Goal: Task Accomplishment & Management: Manage account settings

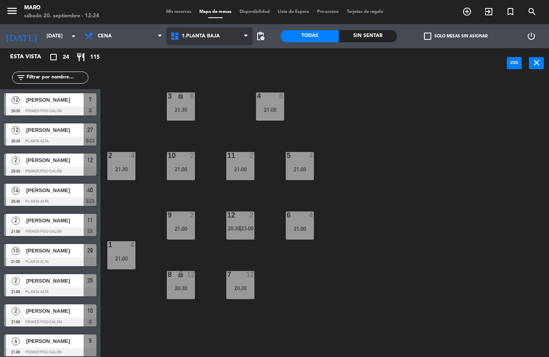
click at [205, 41] on span "1.Planta baja" at bounding box center [209, 36] width 86 height 18
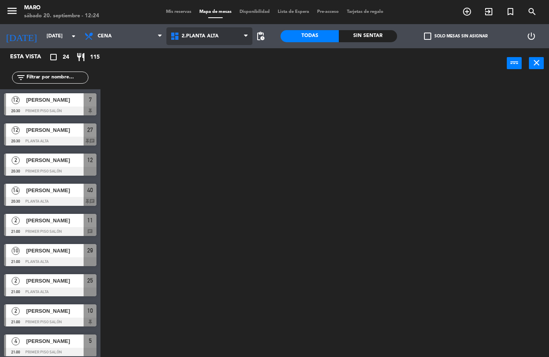
click at [214, 74] on ng-component "menu [PERSON_NAME][DATE] 20. septiembre - 12:24 Mis reservas Mapa de mesas Disp…" at bounding box center [274, 178] width 549 height 357
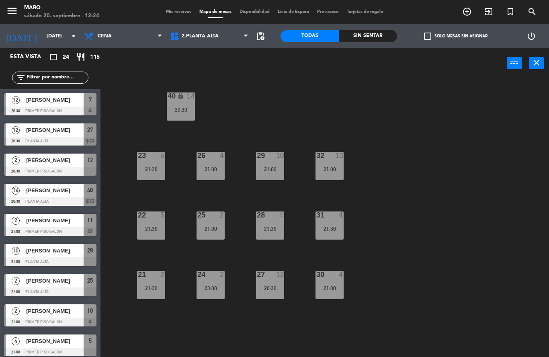
click at [329, 282] on div "30 4 21:00" at bounding box center [329, 285] width 28 height 28
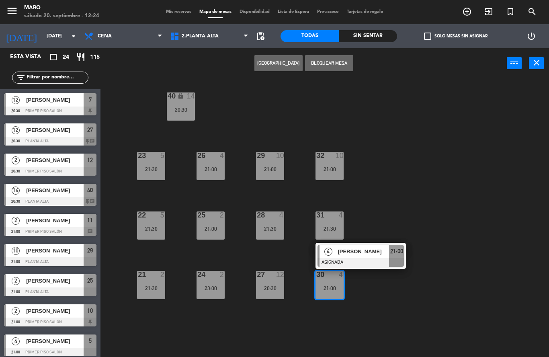
click at [396, 319] on div "40 lock 14 20:30 23 5 21:30 26 4 21:00 29 10 21:00 32 10 21:00 22 5 21:30 25 2 …" at bounding box center [327, 217] width 443 height 278
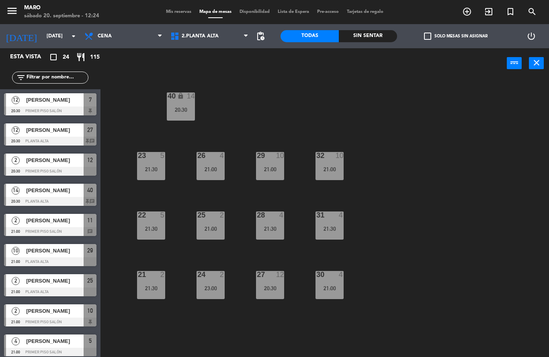
click at [331, 168] on div "21:00" at bounding box center [329, 169] width 28 height 6
click at [179, 10] on span "Mis reservas" at bounding box center [178, 12] width 33 height 4
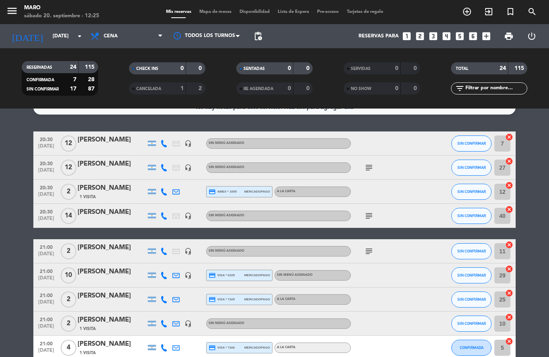
scroll to position [14, 0]
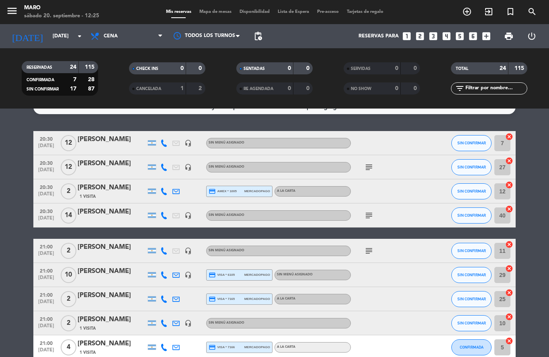
click at [188, 275] on icon "headset_mic" at bounding box center [187, 274] width 7 height 7
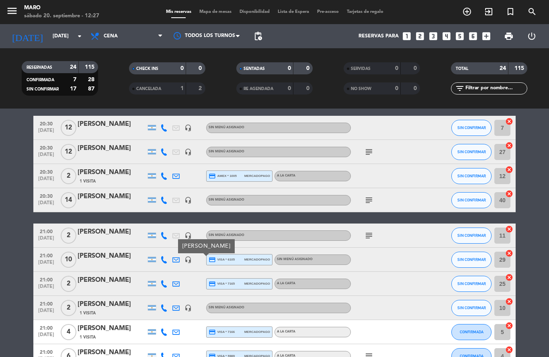
scroll to position [39, 0]
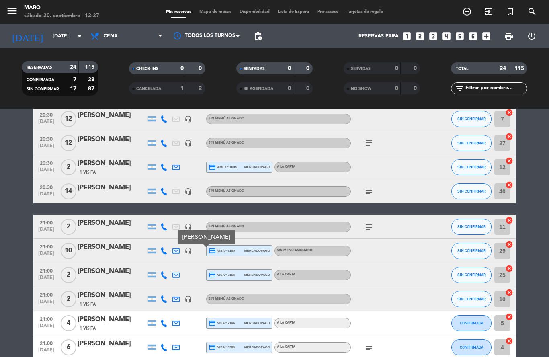
click at [371, 225] on icon "subject" at bounding box center [369, 227] width 10 height 10
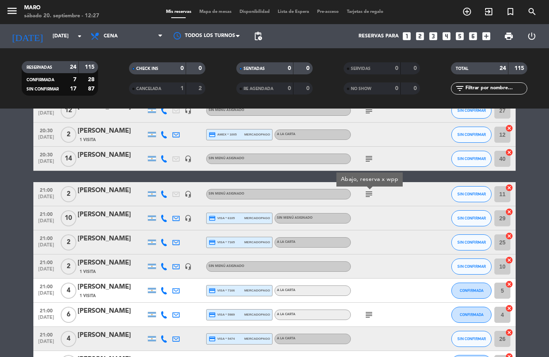
scroll to position [72, 0]
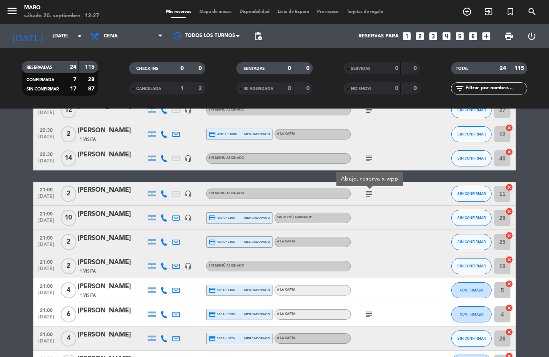
click at [460, 270] on button "SIN CONFIRMAR" at bounding box center [471, 266] width 40 height 16
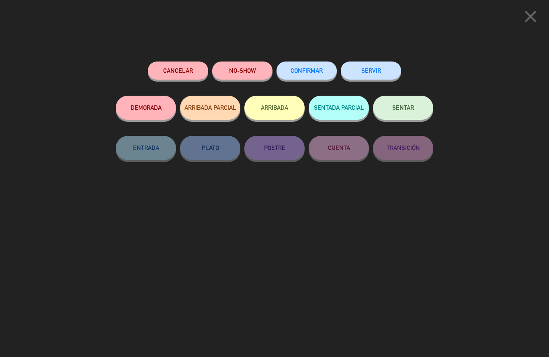
click at [299, 70] on span "CONFIRMAR" at bounding box center [307, 70] width 32 height 7
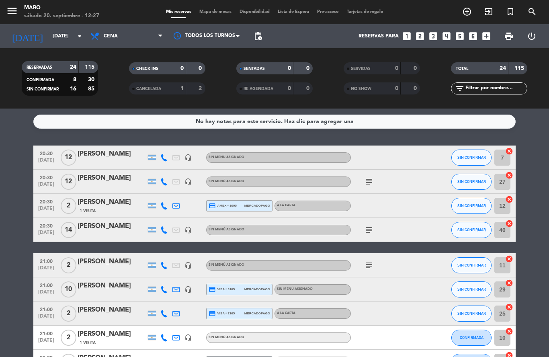
scroll to position [0, 0]
click at [372, 178] on icon "subject" at bounding box center [369, 182] width 10 height 10
click at [415, 208] on div at bounding box center [387, 206] width 72 height 24
click at [371, 227] on icon "subject" at bounding box center [369, 230] width 10 height 10
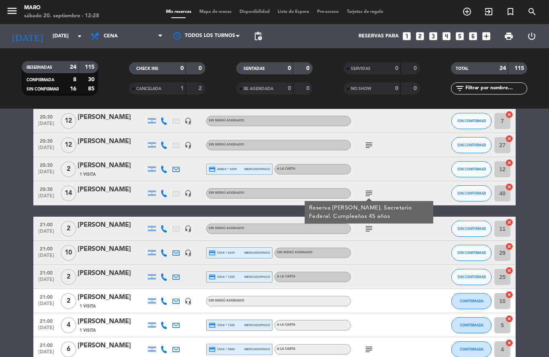
scroll to position [37, 0]
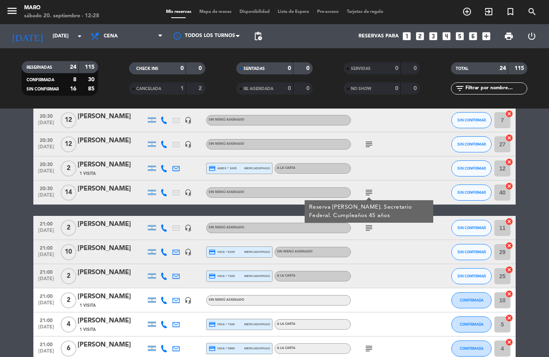
click at [389, 250] on div at bounding box center [387, 252] width 72 height 24
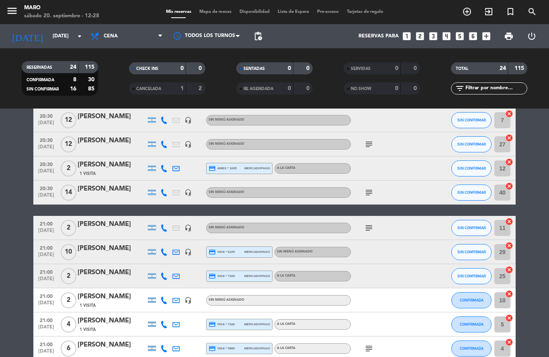
click at [189, 252] on icon "headset_mic" at bounding box center [187, 251] width 7 height 7
click at [530, 11] on icon "search" at bounding box center [532, 12] width 10 height 10
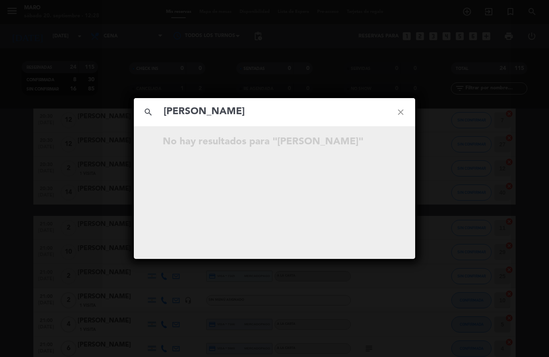
type input "[PERSON_NAME]"
click at [403, 113] on icon "close" at bounding box center [400, 112] width 29 height 29
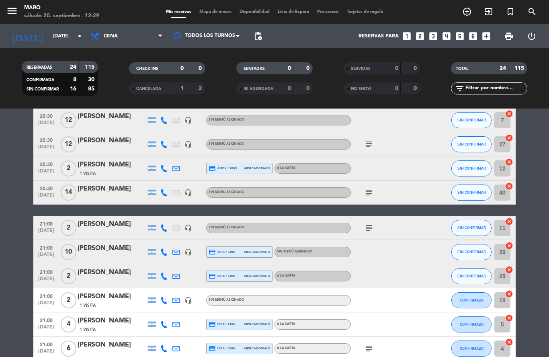
click at [532, 12] on icon "search" at bounding box center [532, 12] width 10 height 10
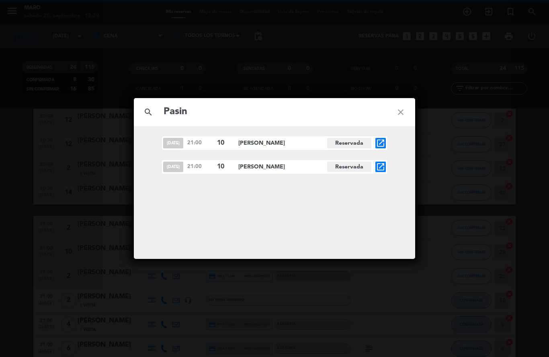
type input "Pasin"
click at [401, 117] on icon "close" at bounding box center [400, 112] width 29 height 29
click at [400, 115] on icon "close" at bounding box center [400, 112] width 29 height 29
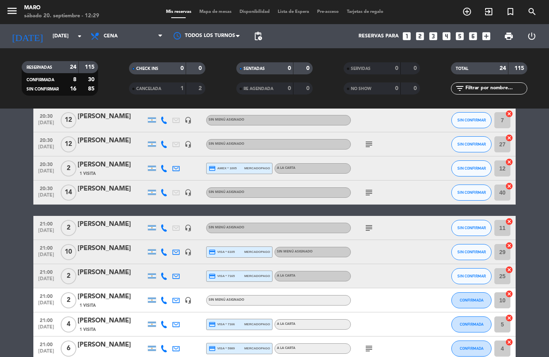
click at [207, 12] on span "Mapa de mesas" at bounding box center [215, 12] width 40 height 4
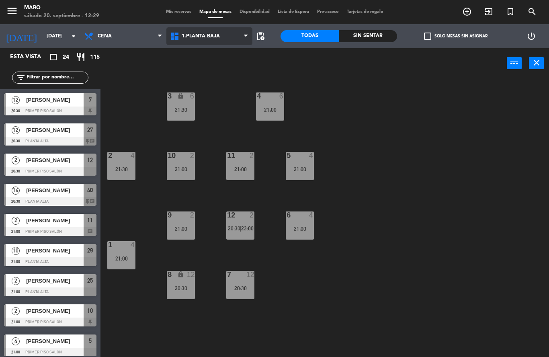
click at [241, 35] on span "1.Planta baja" at bounding box center [209, 36] width 86 height 18
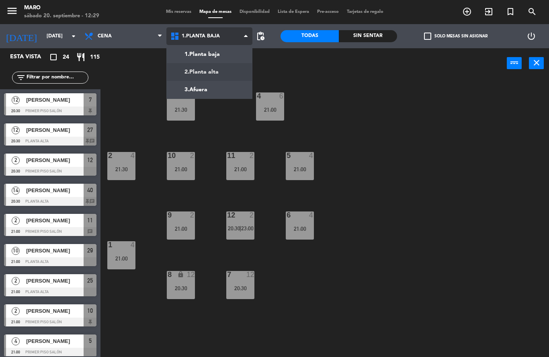
click at [221, 68] on ng-component "menu [PERSON_NAME][DATE] 20. septiembre - 12:29 Mis reservas Mapa de mesas Disp…" at bounding box center [274, 178] width 549 height 357
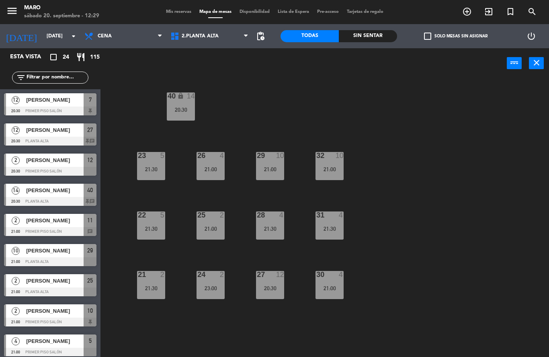
click at [181, 11] on span "Mis reservas" at bounding box center [178, 12] width 33 height 4
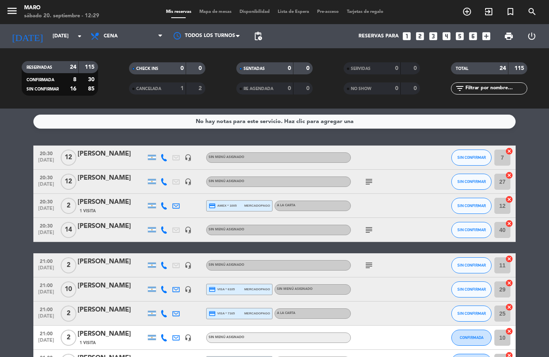
click at [188, 160] on icon "headset_mic" at bounding box center [187, 157] width 7 height 7
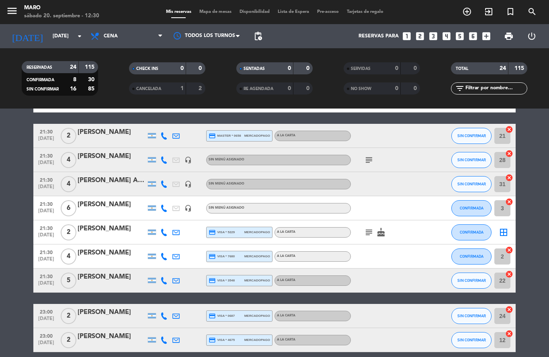
scroll to position [405, 0]
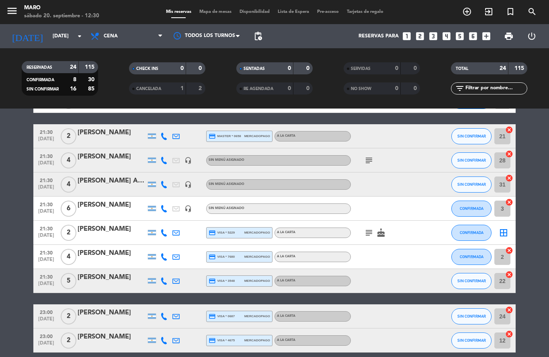
click at [510, 275] on icon "cancel" at bounding box center [509, 274] width 8 height 8
click at [509, 251] on icon "cancel" at bounding box center [509, 250] width 8 height 8
click at [505, 280] on icon "border_all" at bounding box center [504, 281] width 10 height 10
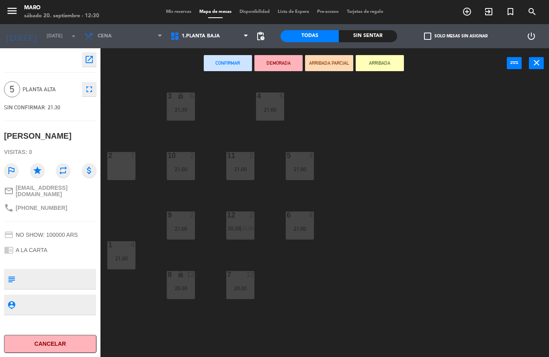
click at [128, 168] on div "2 7" at bounding box center [121, 166] width 28 height 28
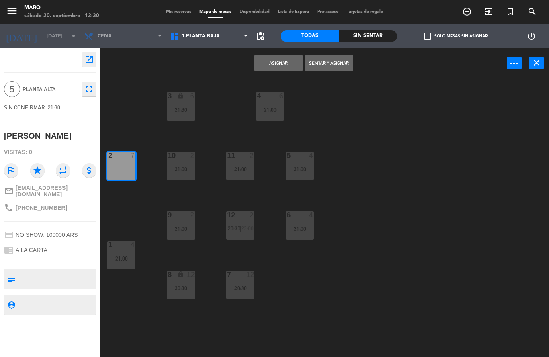
click at [272, 65] on button "Asignar" at bounding box center [278, 63] width 48 height 16
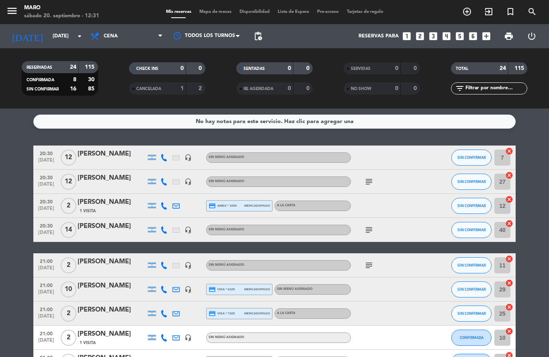
click at [204, 12] on span "Mapa de mesas" at bounding box center [215, 12] width 40 height 4
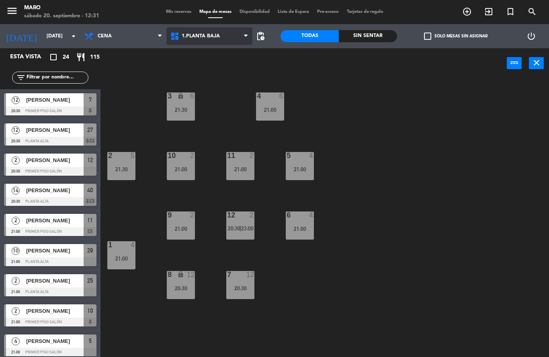
click at [196, 40] on span "1.Planta baja" at bounding box center [209, 36] width 86 height 18
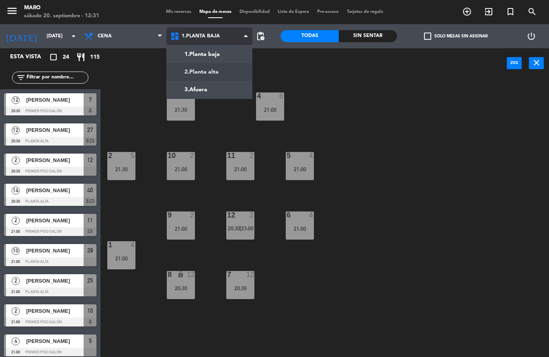
click at [200, 70] on ng-component "menu [PERSON_NAME][DATE] 20. septiembre - 12:31 Mis reservas Mapa de mesas Disp…" at bounding box center [274, 178] width 549 height 357
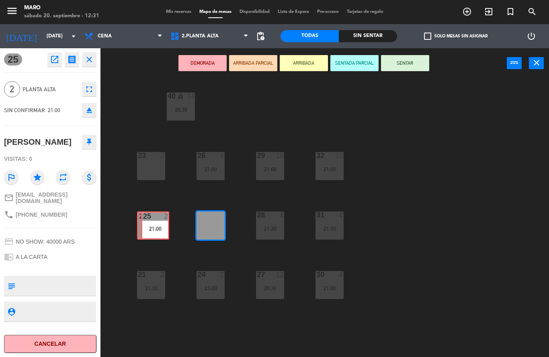
drag, startPoint x: 210, startPoint y: 224, endPoint x: 154, endPoint y: 224, distance: 55.5
click at [154, 224] on div "40 lock 14 20:30 23 2 26 4 21:00 29 10 21:00 32 10 21:00 22 2 25 2 21:00 25 2 2…" at bounding box center [327, 217] width 443 height 278
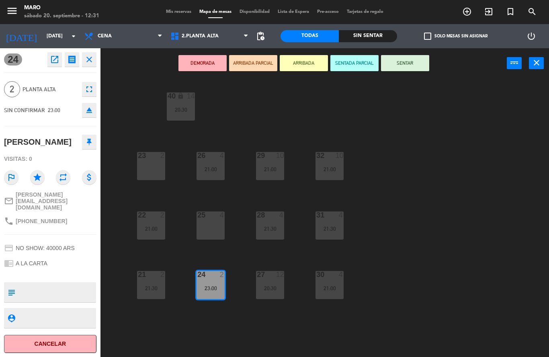
drag, startPoint x: 203, startPoint y: 282, endPoint x: 151, endPoint y: 158, distance: 134.9
drag, startPoint x: 217, startPoint y: 289, endPoint x: 162, endPoint y: 172, distance: 129.3
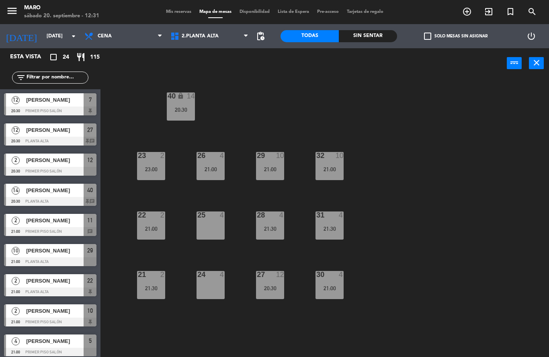
scroll to position [196, 0]
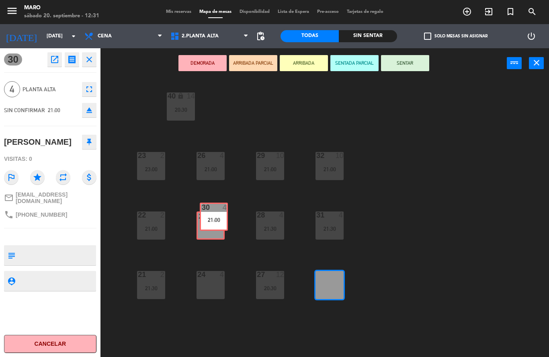
drag, startPoint x: 326, startPoint y: 284, endPoint x: 210, endPoint y: 215, distance: 134.4
click at [210, 215] on div "40 lock 14 20:30 23 2 23:00 26 4 21:00 29 10 21:00 32 10 21:00 22 2 21:00 25 4 …" at bounding box center [327, 217] width 443 height 278
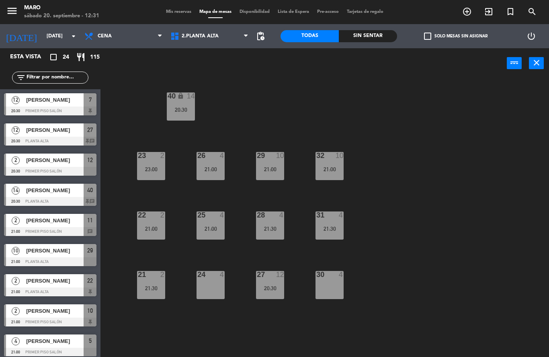
click at [325, 283] on div "30 4" at bounding box center [329, 285] width 28 height 28
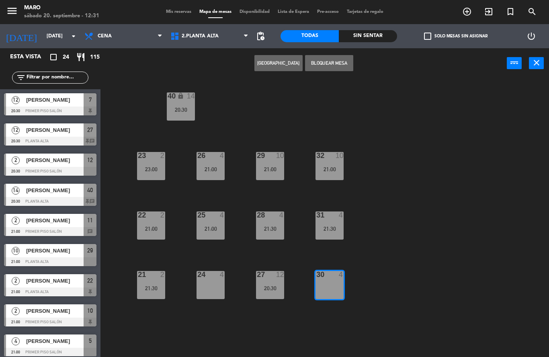
click at [321, 63] on button "Bloquear Mesa" at bounding box center [329, 63] width 48 height 16
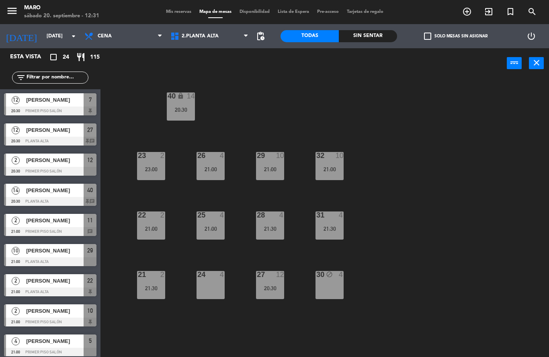
click at [411, 195] on div "40 lock 14 20:30 23 2 23:00 26 4 21:00 29 10 21:00 32 10 21:00 22 2 21:00 25 4 …" at bounding box center [327, 217] width 443 height 278
click at [214, 285] on div "24 4" at bounding box center [210, 285] width 28 height 28
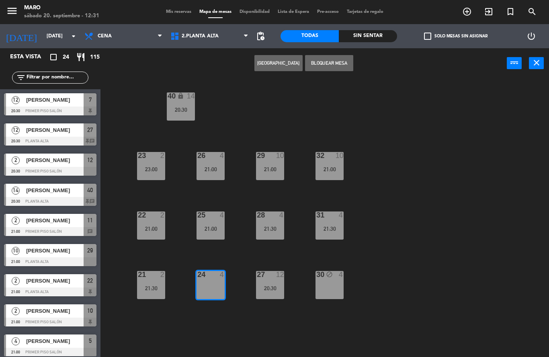
click at [326, 66] on button "Bloquear Mesa" at bounding box center [329, 63] width 48 height 16
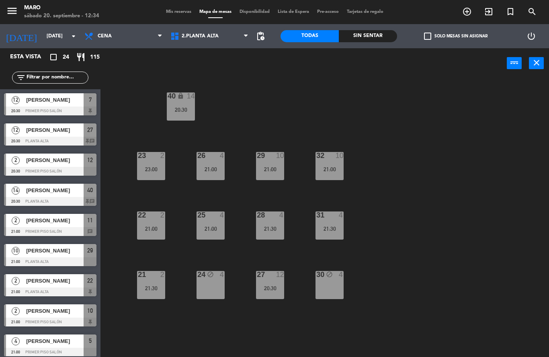
click at [235, 38] on span "2.Planta alta" at bounding box center [209, 36] width 86 height 18
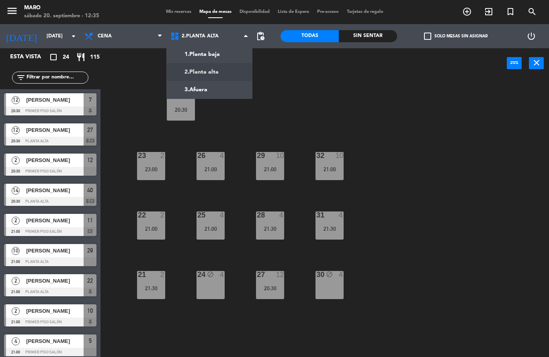
click at [223, 52] on ng-component "menu [PERSON_NAME][DATE] 20. septiembre - 12:35 Mis reservas Mapa de mesas Disp…" at bounding box center [274, 178] width 549 height 357
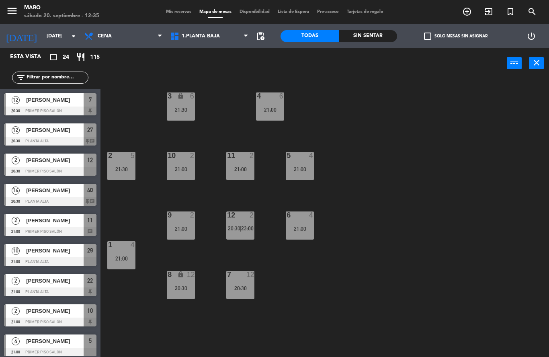
click at [209, 39] on span "1.Planta baja" at bounding box center [201, 36] width 38 height 6
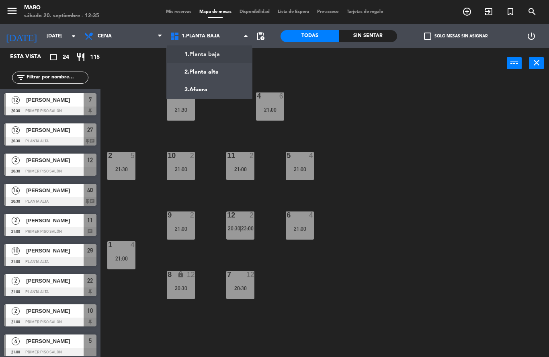
click at [180, 11] on span "Mis reservas" at bounding box center [178, 12] width 33 height 4
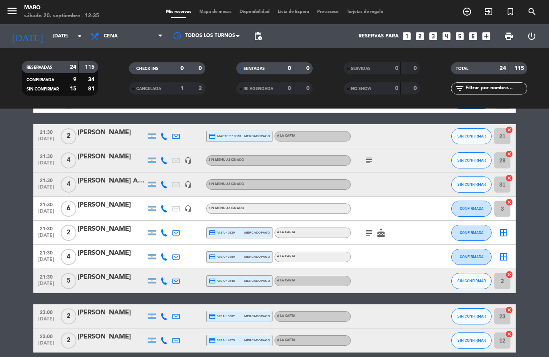
scroll to position [405, 0]
click at [217, 11] on span "Mapa de mesas" at bounding box center [215, 12] width 40 height 4
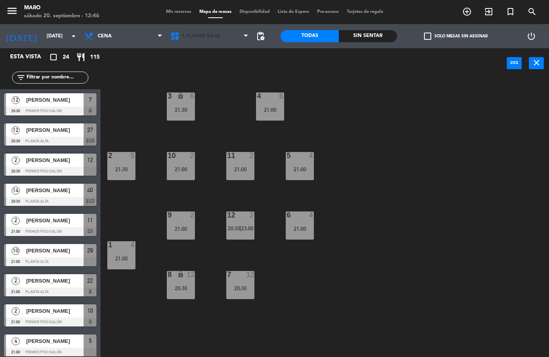
click at [237, 36] on span "1.Planta baja" at bounding box center [209, 36] width 86 height 18
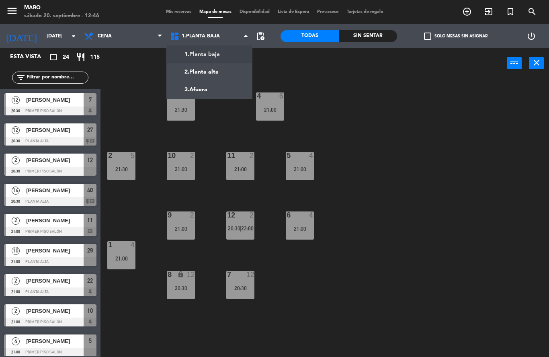
click at [226, 74] on ng-component "menu [PERSON_NAME][DATE] 20. septiembre - 12:46 Mis reservas Mapa de mesas Disp…" at bounding box center [274, 178] width 549 height 357
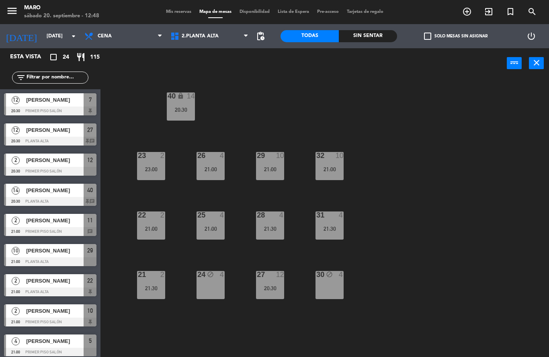
click at [196, 37] on span "2.Planta alta" at bounding box center [200, 36] width 37 height 6
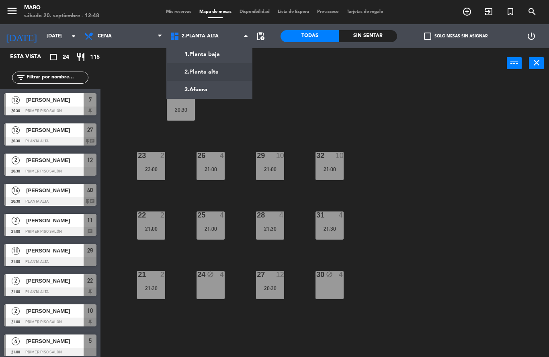
click at [193, 55] on ng-component "menu [PERSON_NAME][DATE] 20. septiembre - 12:48 Mis reservas Mapa de mesas Disp…" at bounding box center [274, 178] width 549 height 357
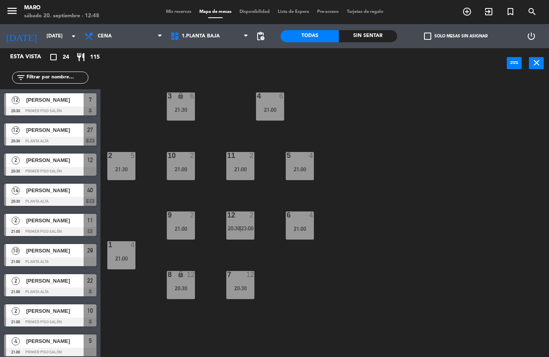
click at [196, 43] on span "1.Planta baja" at bounding box center [209, 36] width 86 height 18
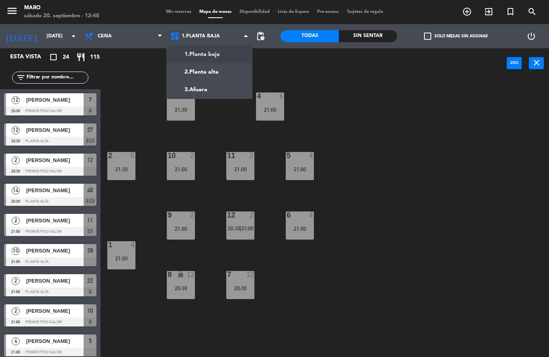
click at [196, 72] on ng-component "menu [PERSON_NAME][DATE] 20. septiembre - 12:48 Mis reservas Mapa de mesas Disp…" at bounding box center [274, 178] width 549 height 357
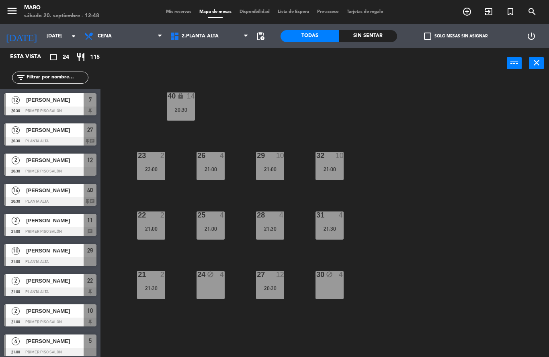
click at [210, 37] on span "2.Planta alta" at bounding box center [200, 36] width 37 height 6
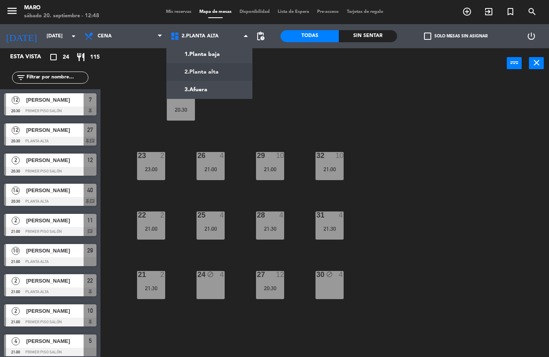
click at [199, 59] on ng-component "menu [PERSON_NAME][DATE] 20. septiembre - 12:48 Mis reservas Mapa de mesas Disp…" at bounding box center [274, 178] width 549 height 357
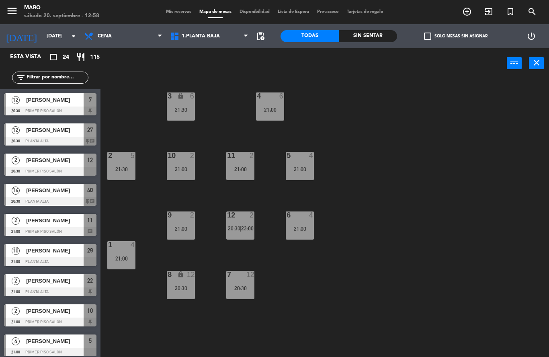
click at [174, 13] on span "Mis reservas" at bounding box center [178, 12] width 33 height 4
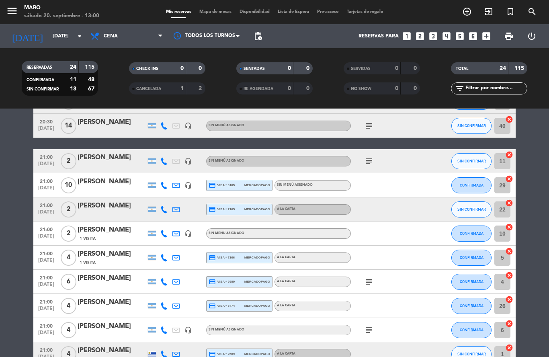
scroll to position [106, 0]
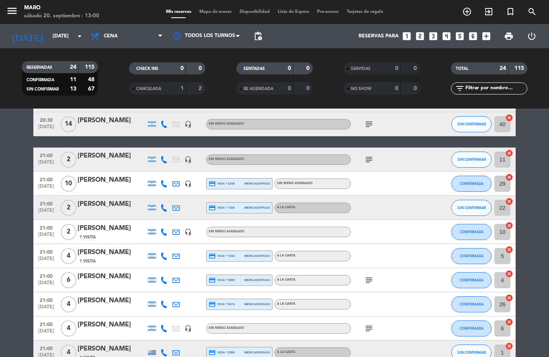
click at [162, 258] on icon at bounding box center [163, 255] width 7 height 7
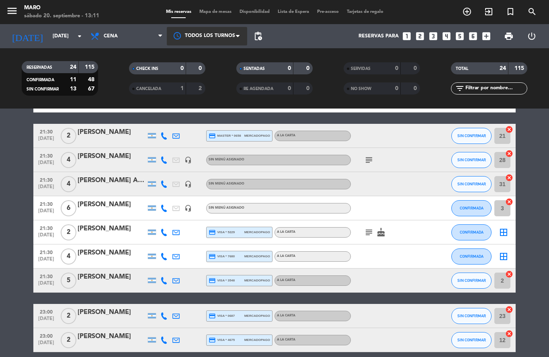
scroll to position [405, 0]
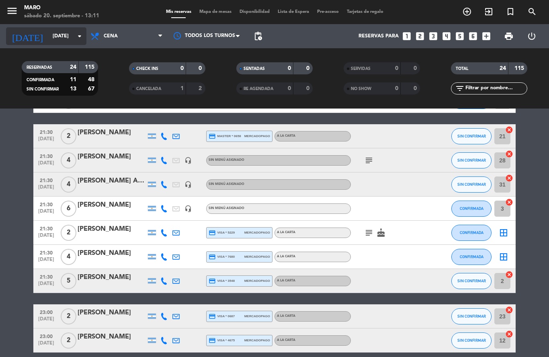
click at [74, 35] on input "[DATE]" at bounding box center [83, 36] width 68 height 14
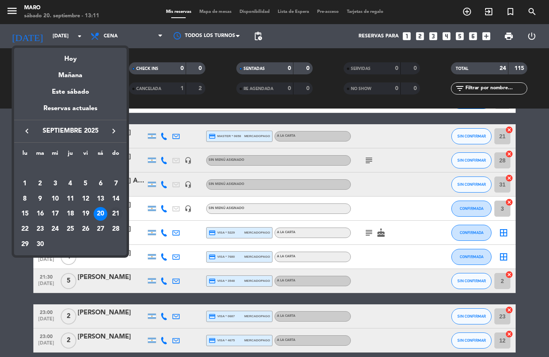
click at [112, 212] on div "21" at bounding box center [116, 214] width 14 height 14
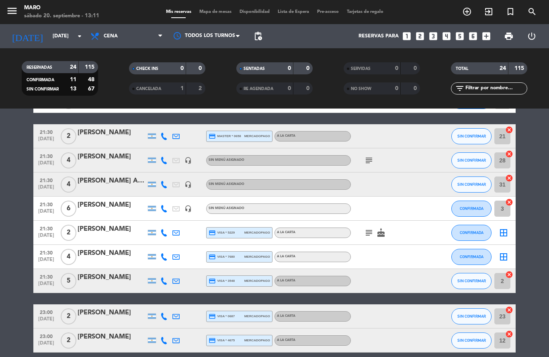
type input "[DATE]"
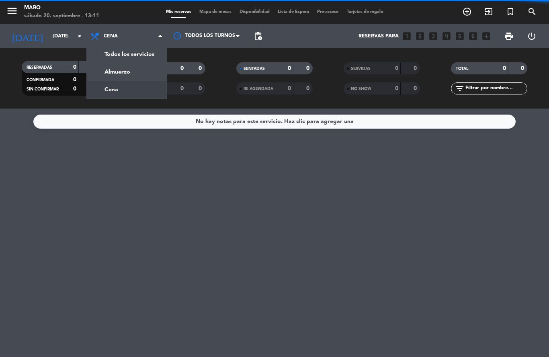
scroll to position [0, 0]
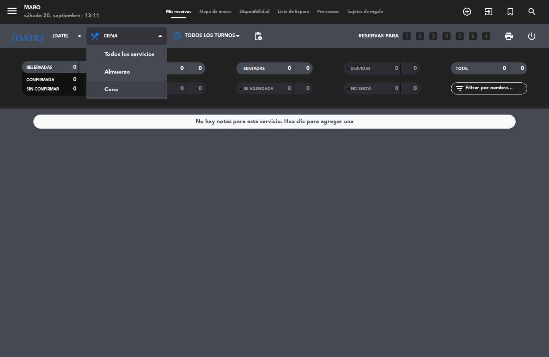
click at [135, 67] on div "menu [PERSON_NAME][DATE] 20. septiembre - 13:11 Mis reservas Mapa de mesas Disp…" at bounding box center [274, 54] width 549 height 108
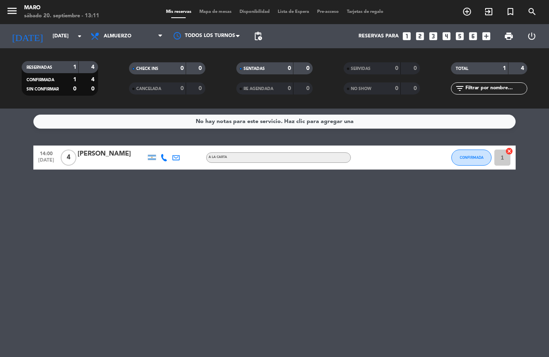
click at [11, 11] on icon "menu" at bounding box center [12, 11] width 12 height 12
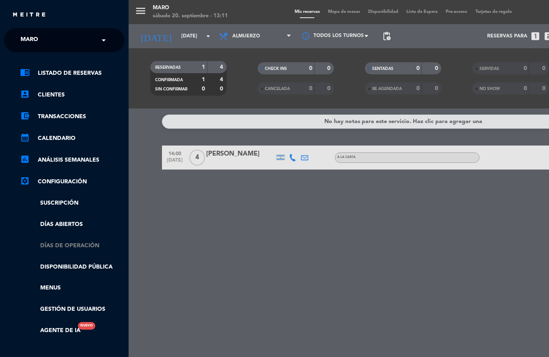
click at [74, 248] on link "Días de Operación" at bounding box center [72, 245] width 104 height 9
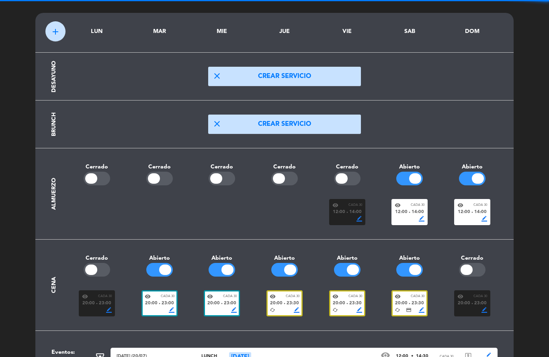
scroll to position [25, 0]
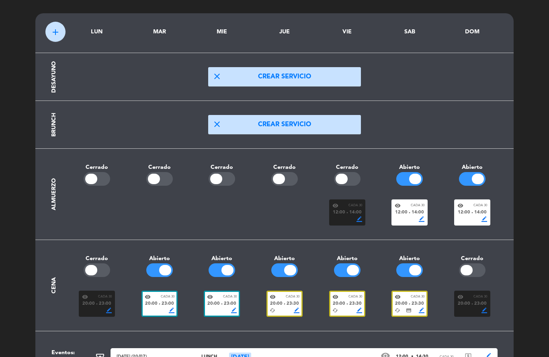
click at [404, 212] on span "12:00" at bounding box center [401, 212] width 12 height 7
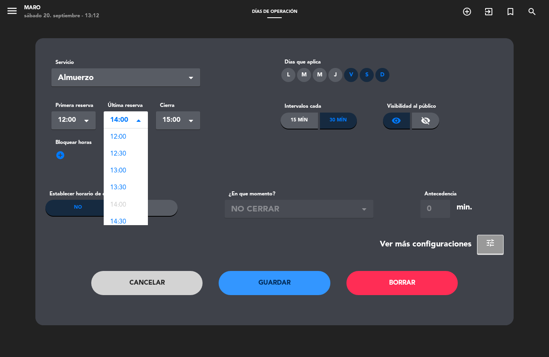
click at [139, 124] on span at bounding box center [139, 121] width 4 height 6
click at [175, 156] on div "add_circle" at bounding box center [274, 160] width 446 height 13
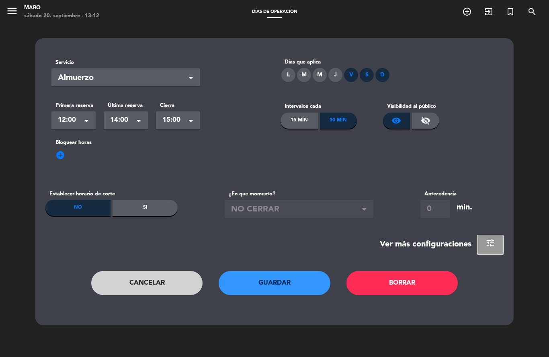
click at [59, 153] on span "add_circle" at bounding box center [60, 155] width 10 height 10
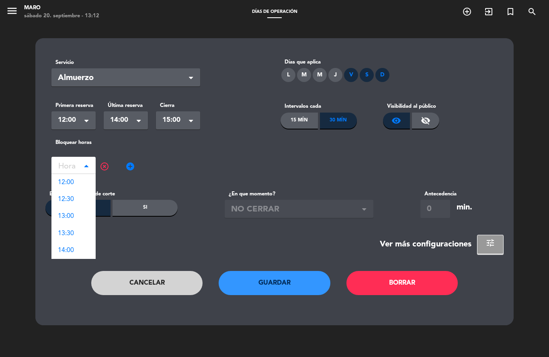
click at [85, 166] on span at bounding box center [88, 166] width 8 height 8
click at [76, 245] on div "14:00" at bounding box center [73, 250] width 44 height 17
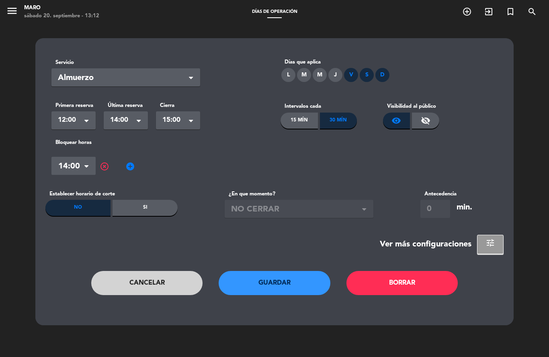
click at [179, 159] on div "Hora × 14:00 × highlight_off add_circle" at bounding box center [274, 166] width 446 height 24
click at [282, 287] on button "Guardar" at bounding box center [275, 283] width 112 height 24
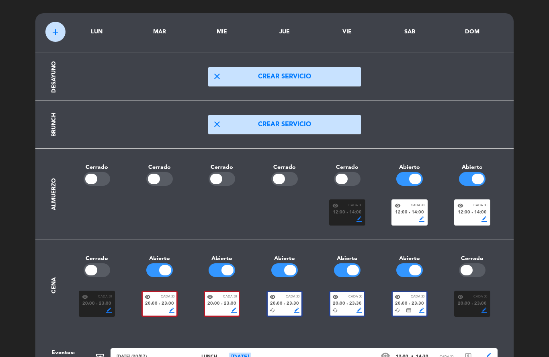
scroll to position [24, 0]
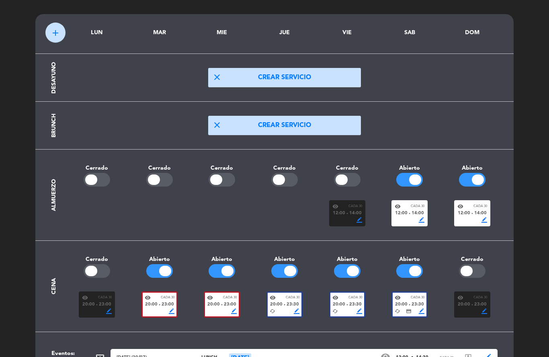
click at [411, 213] on div "12:00 fiber_manual_record 14:00" at bounding box center [410, 213] width 30 height 7
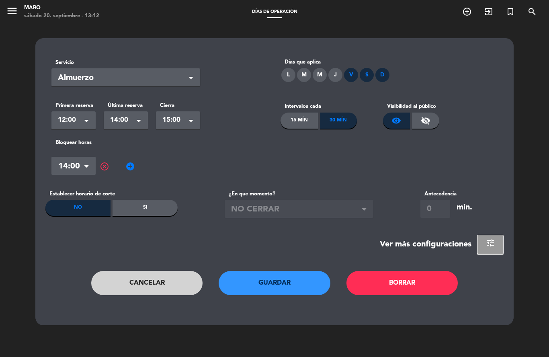
click at [10, 14] on icon "menu" at bounding box center [12, 11] width 12 height 12
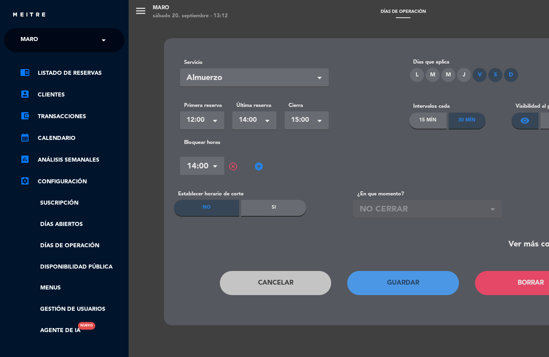
click at [386, 277] on div "menu [PERSON_NAME][DATE] 20. septiembre - 13:12 Días de Operación add_circle_ou…" at bounding box center [403, 178] width 549 height 357
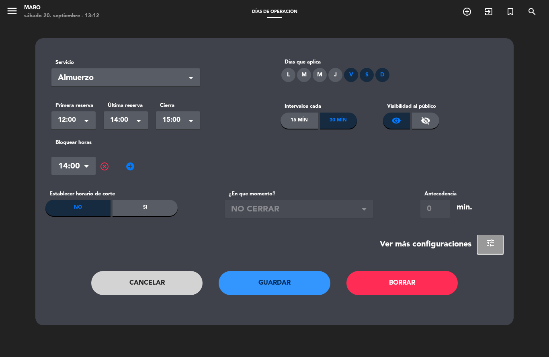
click at [301, 284] on button "Guardar" at bounding box center [275, 283] width 112 height 24
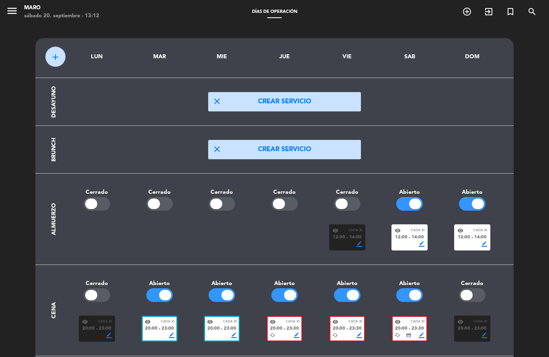
click at [473, 234] on div "12:00 fiber_manual_record 14:00" at bounding box center [472, 237] width 30 height 7
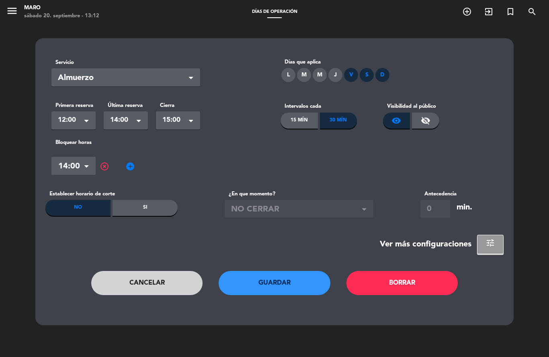
click at [353, 74] on div "V" at bounding box center [351, 75] width 14 height 14
click at [289, 284] on button "Guardar" at bounding box center [275, 283] width 112 height 24
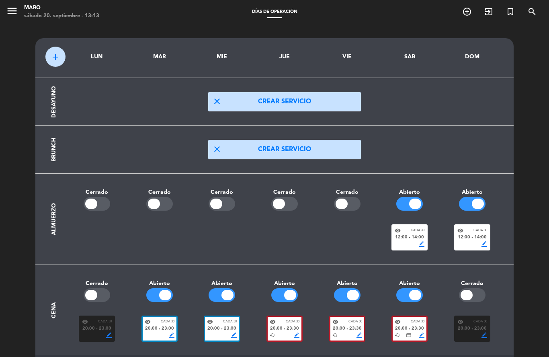
click at [468, 241] on div "border_color" at bounding box center [472, 244] width 30 height 6
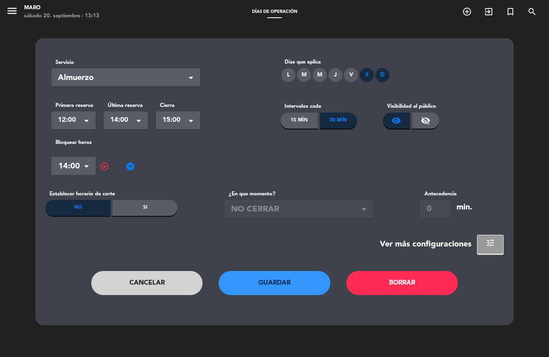
click at [383, 77] on div "D" at bounding box center [382, 75] width 14 height 14
click at [275, 284] on button "Guardar" at bounding box center [275, 283] width 112 height 24
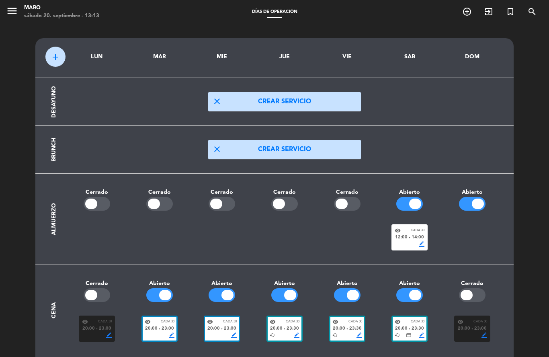
click at [477, 233] on div at bounding box center [472, 237] width 63 height 26
click at [469, 230] on div at bounding box center [472, 237] width 63 height 26
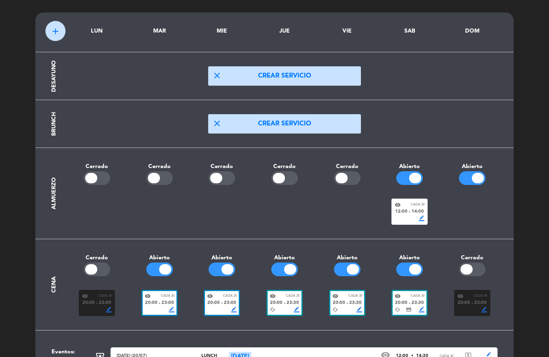
scroll to position [25, 0]
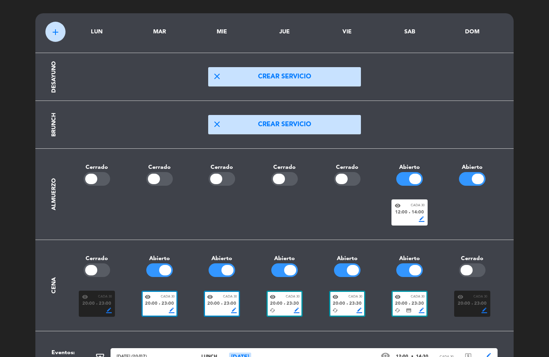
click at [467, 209] on div at bounding box center [472, 212] width 63 height 26
click at [422, 208] on div "visibility Cada 30" at bounding box center [410, 206] width 30 height 6
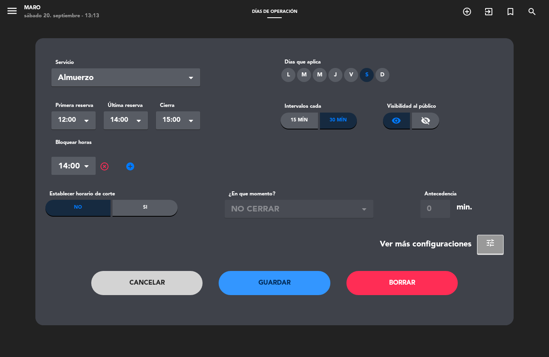
click at [379, 77] on div "D" at bounding box center [382, 75] width 14 height 14
click at [372, 76] on div "S" at bounding box center [367, 75] width 14 height 14
click at [84, 167] on span at bounding box center [88, 166] width 8 height 8
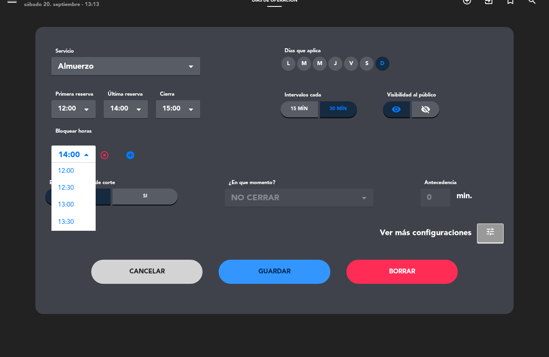
scroll to position [11, 0]
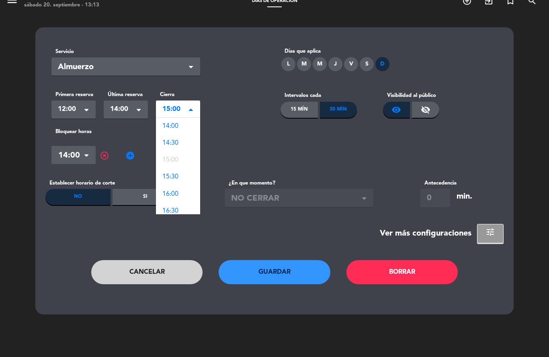
click at [186, 115] on div "Seleccionar × 15:00" at bounding box center [178, 109] width 44 height 18
click at [186, 154] on div "16:00" at bounding box center [178, 160] width 44 height 17
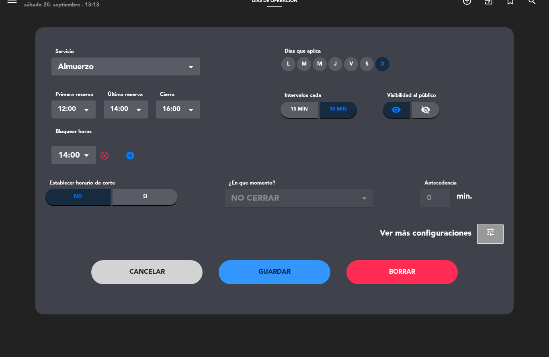
click at [85, 154] on span at bounding box center [88, 155] width 8 height 8
click at [154, 174] on section "Servicio Seleccionar × Almuerzo × Días que aplica L M M J V S D Primera reserva…" at bounding box center [274, 142] width 458 height 202
click at [140, 109] on span at bounding box center [139, 111] width 4 height 6
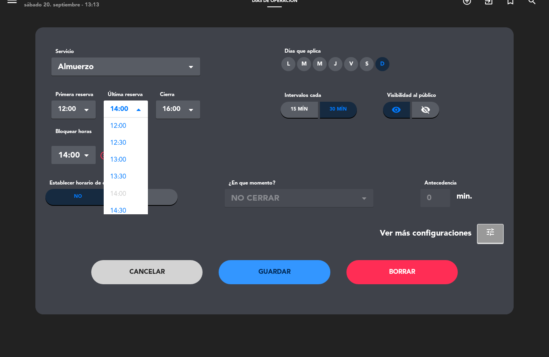
scroll to position [68, 0]
click at [133, 149] on div "14:30" at bounding box center [126, 143] width 44 height 17
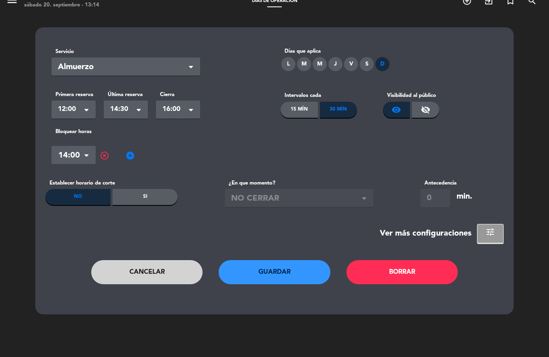
click at [366, 66] on div "S" at bounding box center [367, 64] width 14 height 14
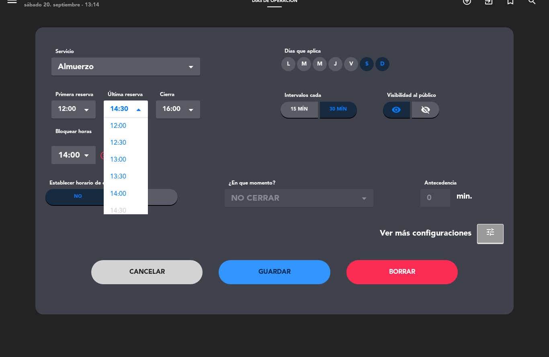
click at [142, 110] on span at bounding box center [141, 110] width 8 height 8
click at [186, 275] on button "Cancelar" at bounding box center [147, 272] width 112 height 24
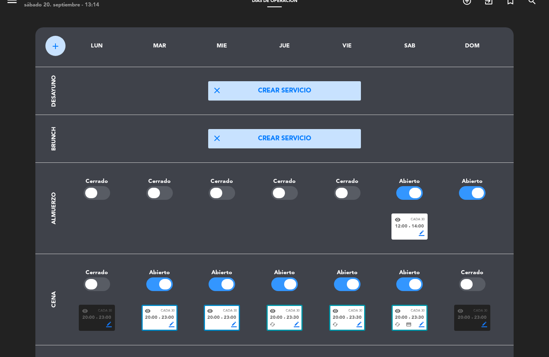
click at [417, 221] on span "Cada 30" at bounding box center [418, 219] width 14 height 5
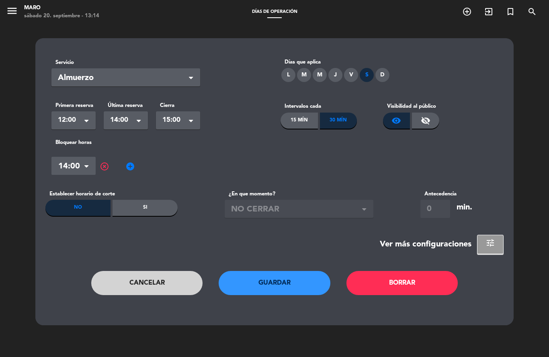
click at [382, 73] on div "D" at bounding box center [382, 75] width 14 height 14
click at [142, 122] on span at bounding box center [141, 121] width 8 height 8
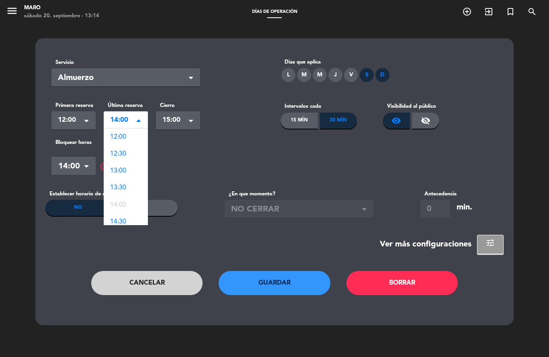
scroll to position [68, 0]
click at [200, 160] on div "Hora × 14:00 × highlight_off add_circle" at bounding box center [274, 166] width 446 height 24
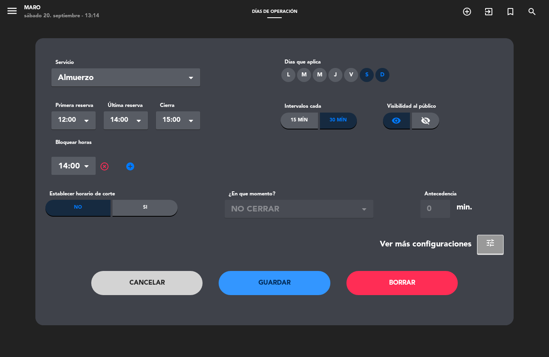
click at [295, 280] on button "Guardar" at bounding box center [275, 283] width 112 height 24
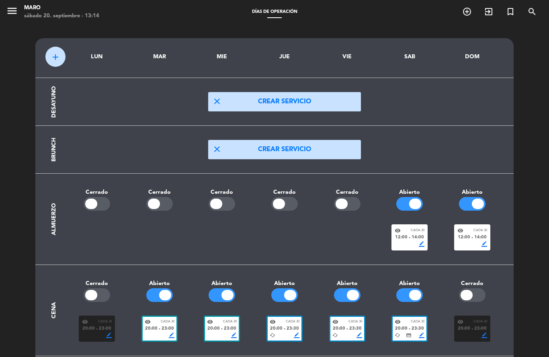
click at [475, 242] on div "border_color" at bounding box center [472, 244] width 30 height 6
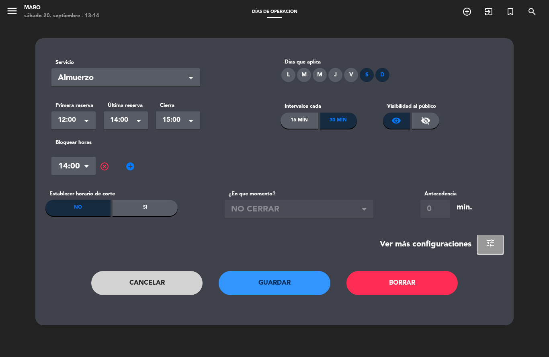
click at [268, 134] on div "Primera reserva Seleccionar × 12:00 × Última reserva Seleccionar × 14:00 × Cier…" at bounding box center [159, 115] width 229 height 40
click at [538, 86] on div "Servicio Seleccionar × Almuerzo × Días que aplica L M M J V S D Primera reserva…" at bounding box center [274, 202] width 549 height 357
click at [127, 289] on button "Cancelar" at bounding box center [147, 283] width 112 height 24
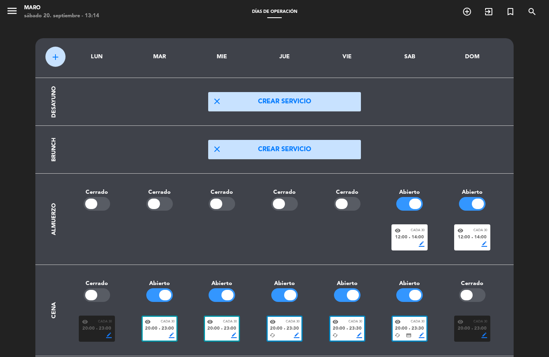
click at [536, 142] on div "add LUN MAR MIE JUE VIE SAB DOM Desayuno close Crear servicio Brunch close Crea…" at bounding box center [274, 221] width 549 height 395
click at [37, 8] on div "Maro" at bounding box center [61, 8] width 75 height 8
click at [18, 11] on span "menu" at bounding box center [15, 12] width 18 height 19
click at [6, 14] on icon "menu" at bounding box center [12, 11] width 12 height 12
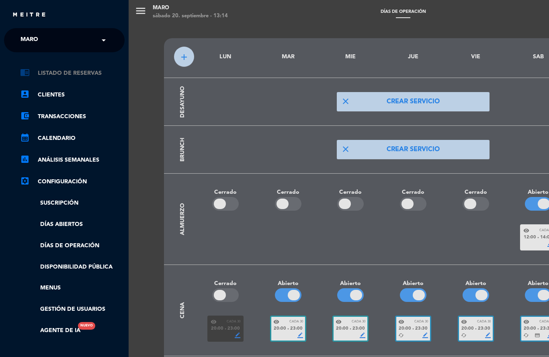
click at [55, 78] on link "chrome_reader_mode Listado de Reservas" at bounding box center [72, 73] width 104 height 10
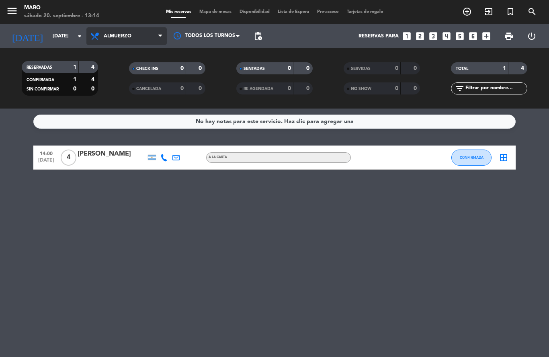
click at [149, 30] on span "Almuerzo" at bounding box center [126, 36] width 80 height 18
click at [133, 84] on div "menu [PERSON_NAME][DATE] 20. septiembre - 13:14 Mis reservas Mapa de mesas Disp…" at bounding box center [274, 54] width 549 height 108
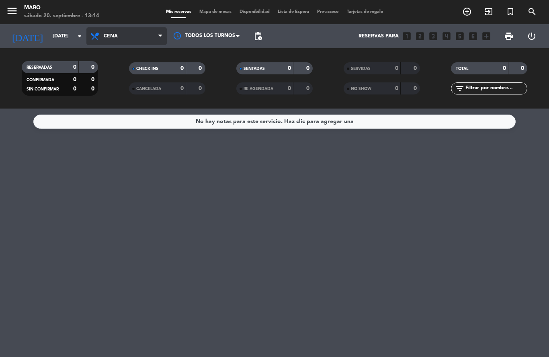
click at [136, 35] on span "Cena" at bounding box center [126, 36] width 80 height 18
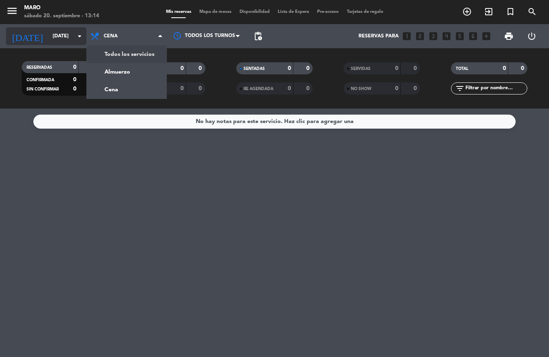
click at [66, 39] on input "[DATE]" at bounding box center [83, 36] width 68 height 14
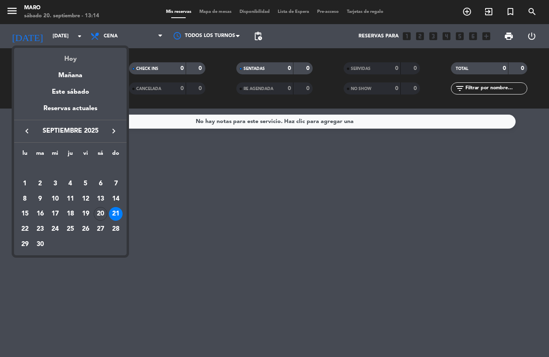
click at [74, 60] on div "Hoy" at bounding box center [70, 56] width 113 height 16
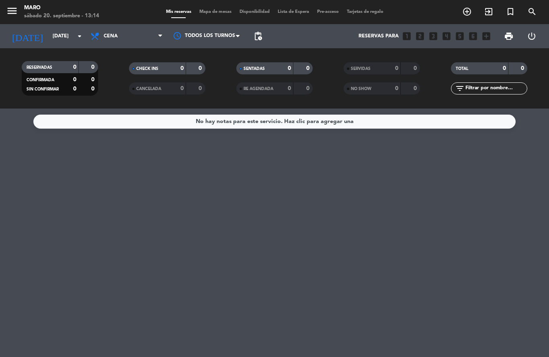
type input "[DATE]"
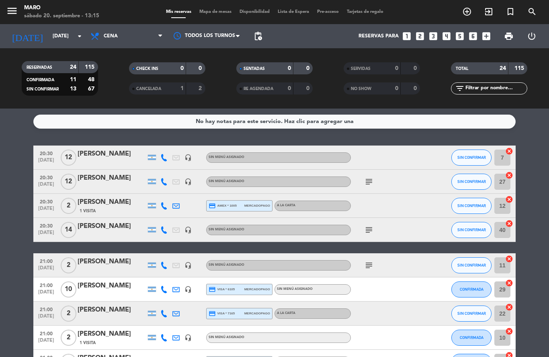
click at [215, 10] on span "Mapa de mesas" at bounding box center [215, 12] width 40 height 4
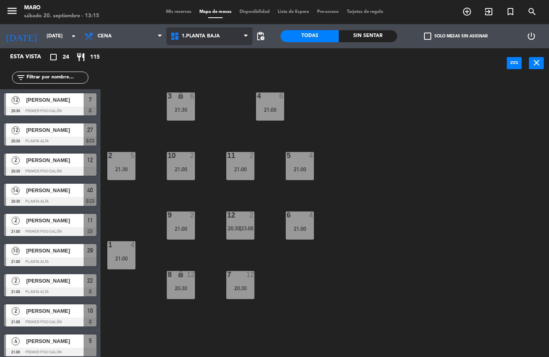
click at [214, 39] on span "1.Planta baja" at bounding box center [201, 36] width 38 height 6
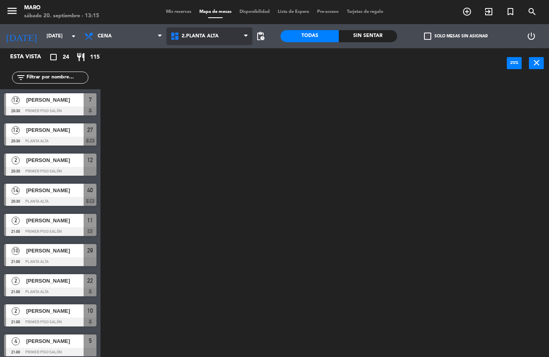
click at [217, 74] on ng-component "menu [PERSON_NAME][DATE] 20. septiembre - 13:15 Mis reservas Mapa de mesas Disp…" at bounding box center [274, 178] width 549 height 357
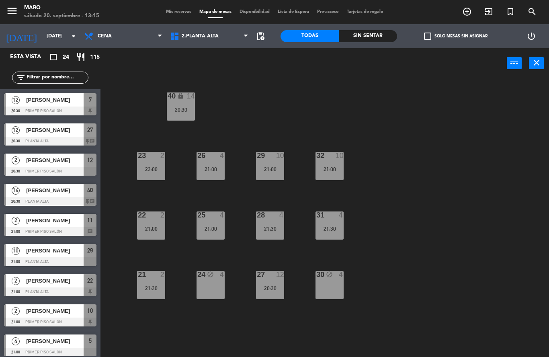
click at [214, 285] on div "24 block 4" at bounding box center [210, 285] width 28 height 28
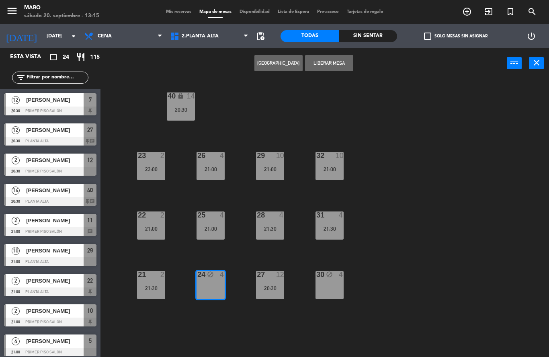
click at [317, 67] on button "Liberar Mesa" at bounding box center [329, 63] width 48 height 16
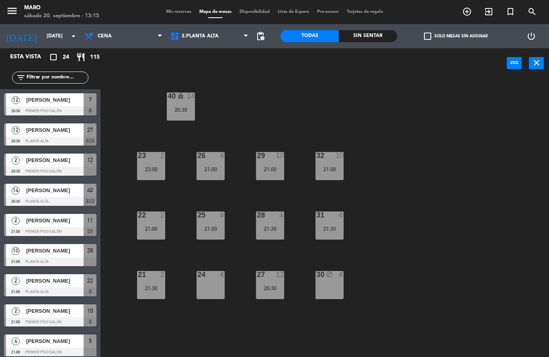
click at [178, 12] on span "Mis reservas" at bounding box center [178, 12] width 33 height 4
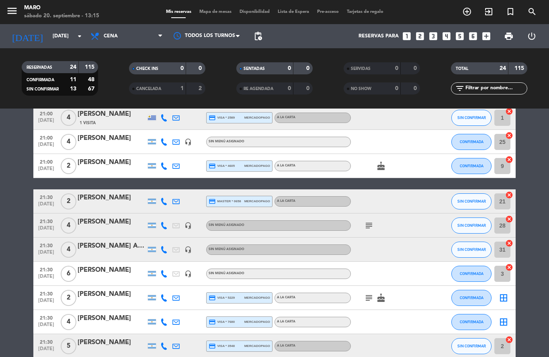
scroll to position [341, 0]
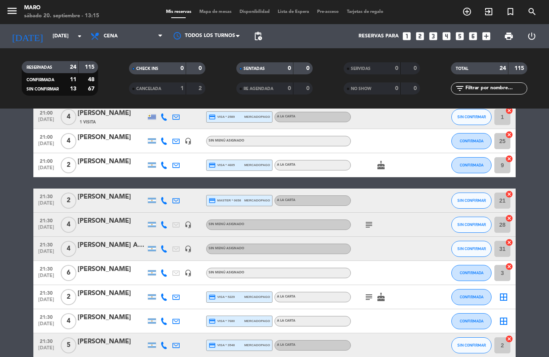
click at [503, 321] on icon "border_all" at bounding box center [504, 321] width 10 height 10
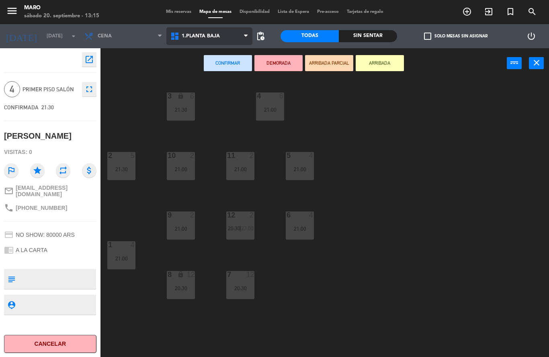
click at [196, 32] on span "1.Planta baja" at bounding box center [209, 36] width 86 height 18
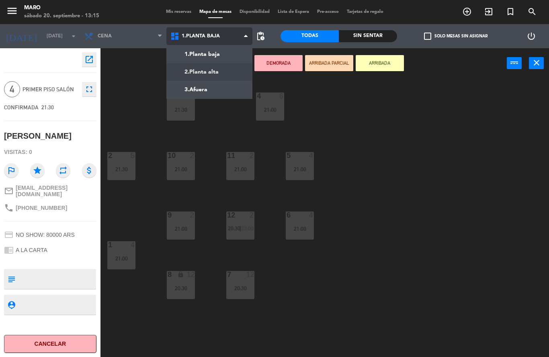
click at [201, 73] on ng-component "menu [PERSON_NAME][DATE] 20. septiembre - 13:15 Mis reservas Mapa de mesas Disp…" at bounding box center [274, 178] width 549 height 357
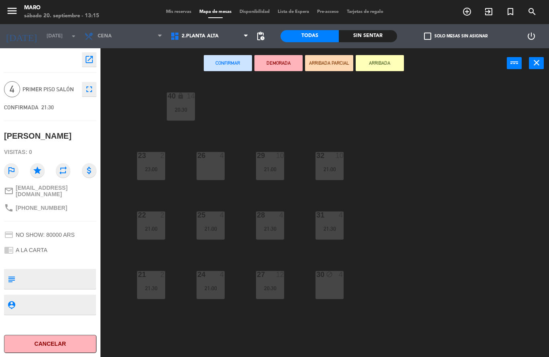
click at [212, 162] on div "26 4" at bounding box center [210, 166] width 28 height 28
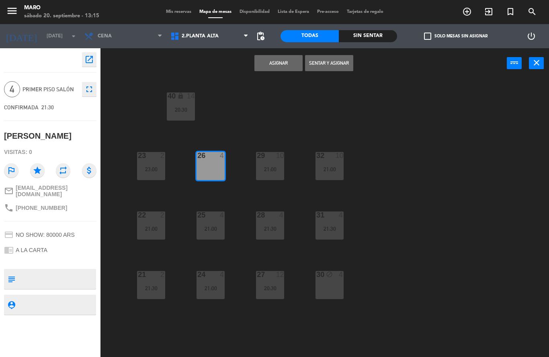
click at [274, 66] on button "Asignar" at bounding box center [278, 63] width 48 height 16
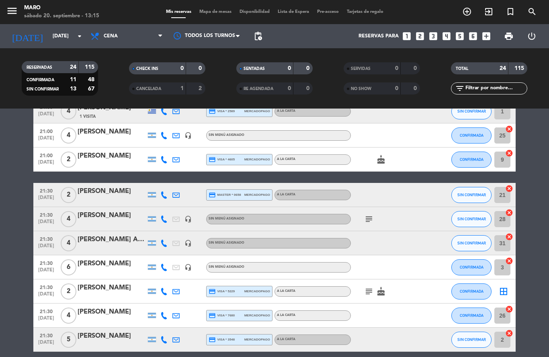
scroll to position [348, 0]
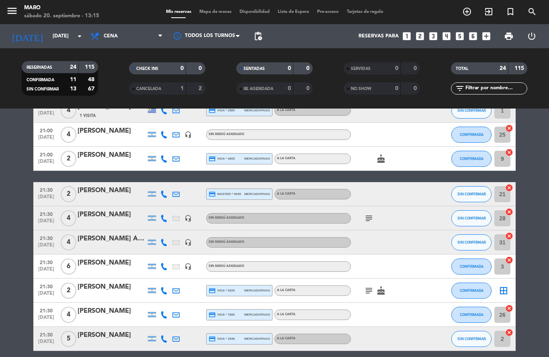
click at [208, 12] on span "Mapa de mesas" at bounding box center [215, 12] width 40 height 4
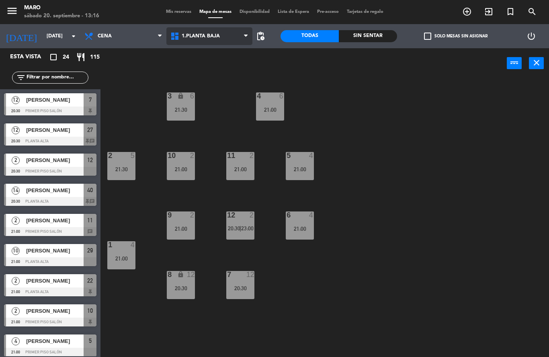
click at [197, 33] on span "1.Planta baja" at bounding box center [201, 36] width 38 height 6
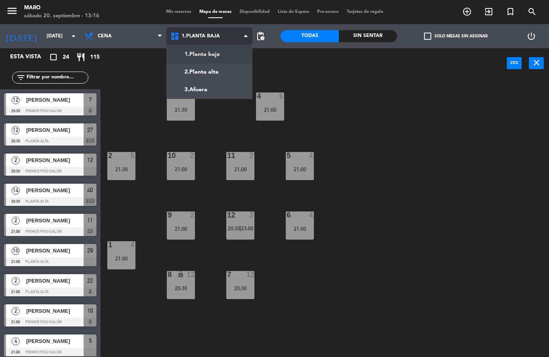
click at [217, 76] on ng-component "menu [PERSON_NAME][DATE] 20. septiembre - 13:16 Mis reservas Mapa de mesas Disp…" at bounding box center [274, 178] width 549 height 357
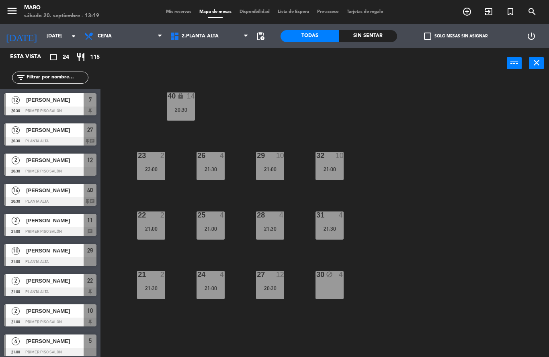
click at [281, 41] on div "Todas Sin sentar" at bounding box center [338, 36] width 117 height 24
